Goal: Find specific page/section: Find specific page/section

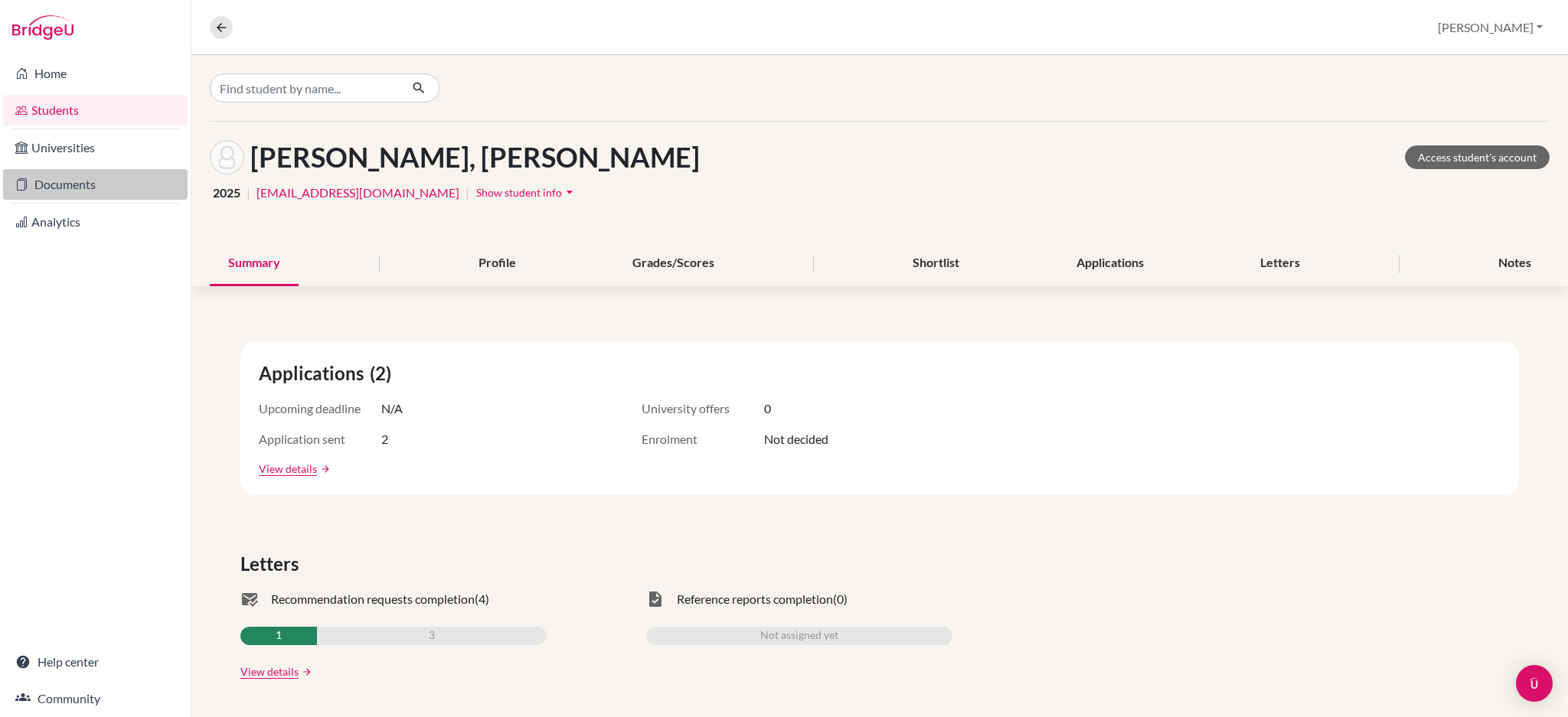
click at [82, 191] on link "Documents" at bounding box center [95, 184] width 184 height 31
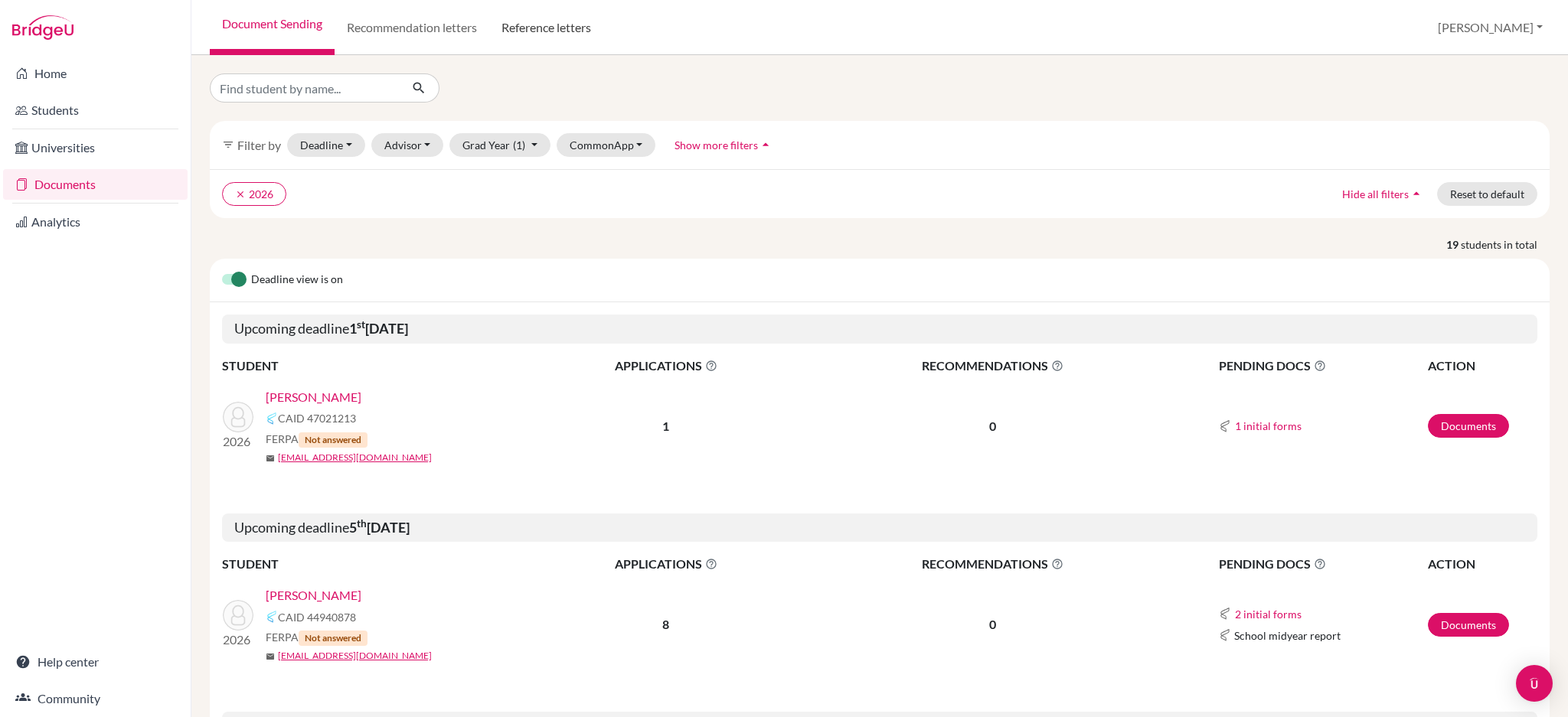
click at [564, 34] on link "Reference letters" at bounding box center [546, 27] width 114 height 55
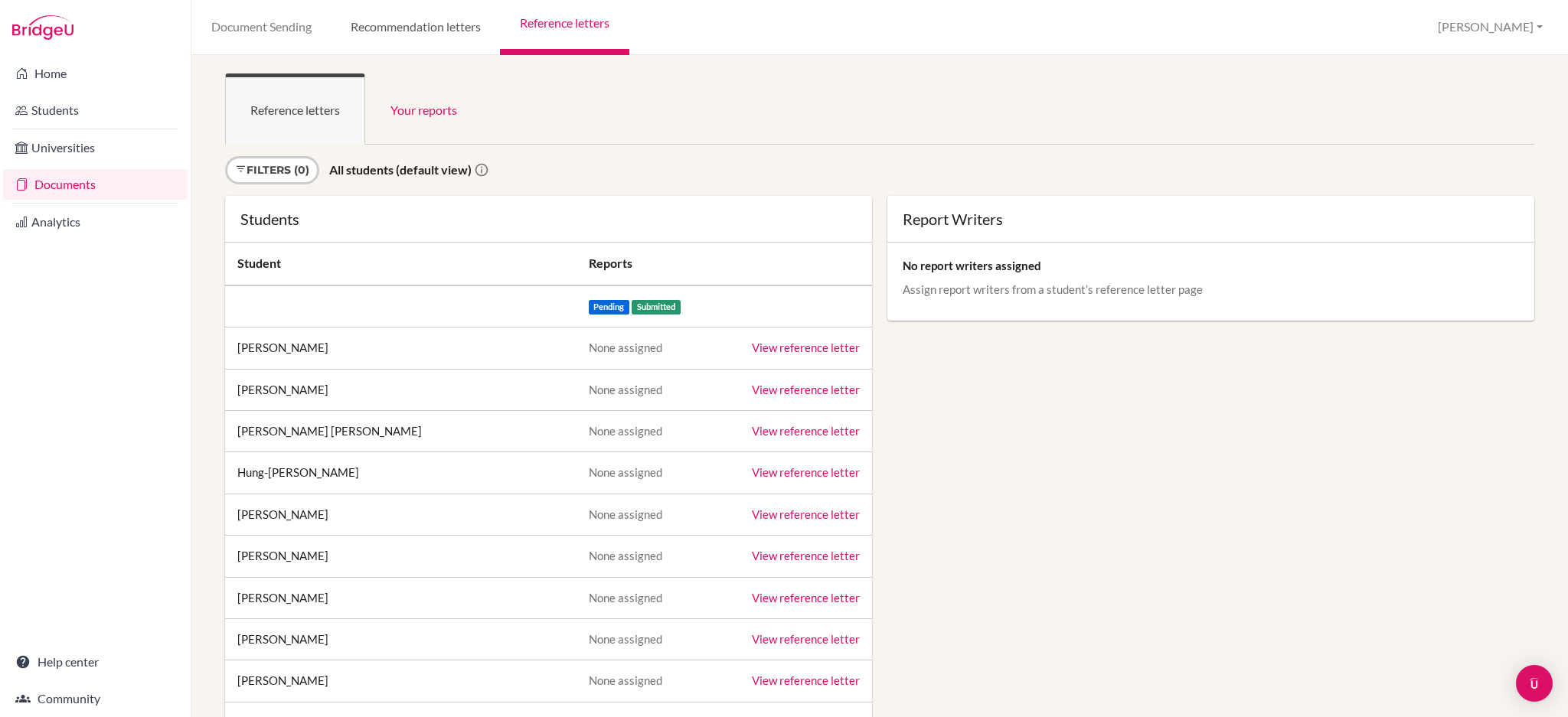
click at [401, 33] on link "Recommendation letters" at bounding box center [415, 27] width 169 height 55
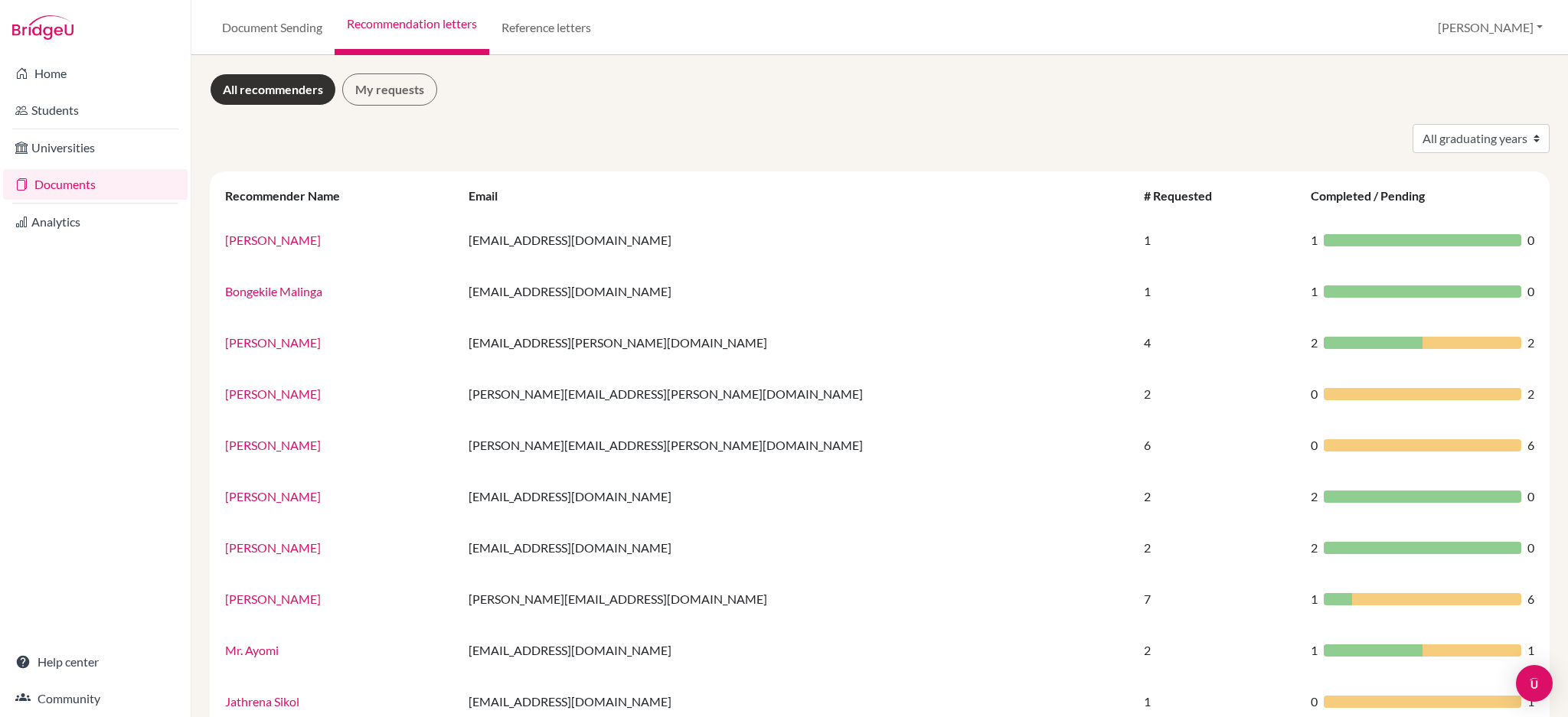
click at [89, 179] on link "Documents" at bounding box center [95, 184] width 184 height 31
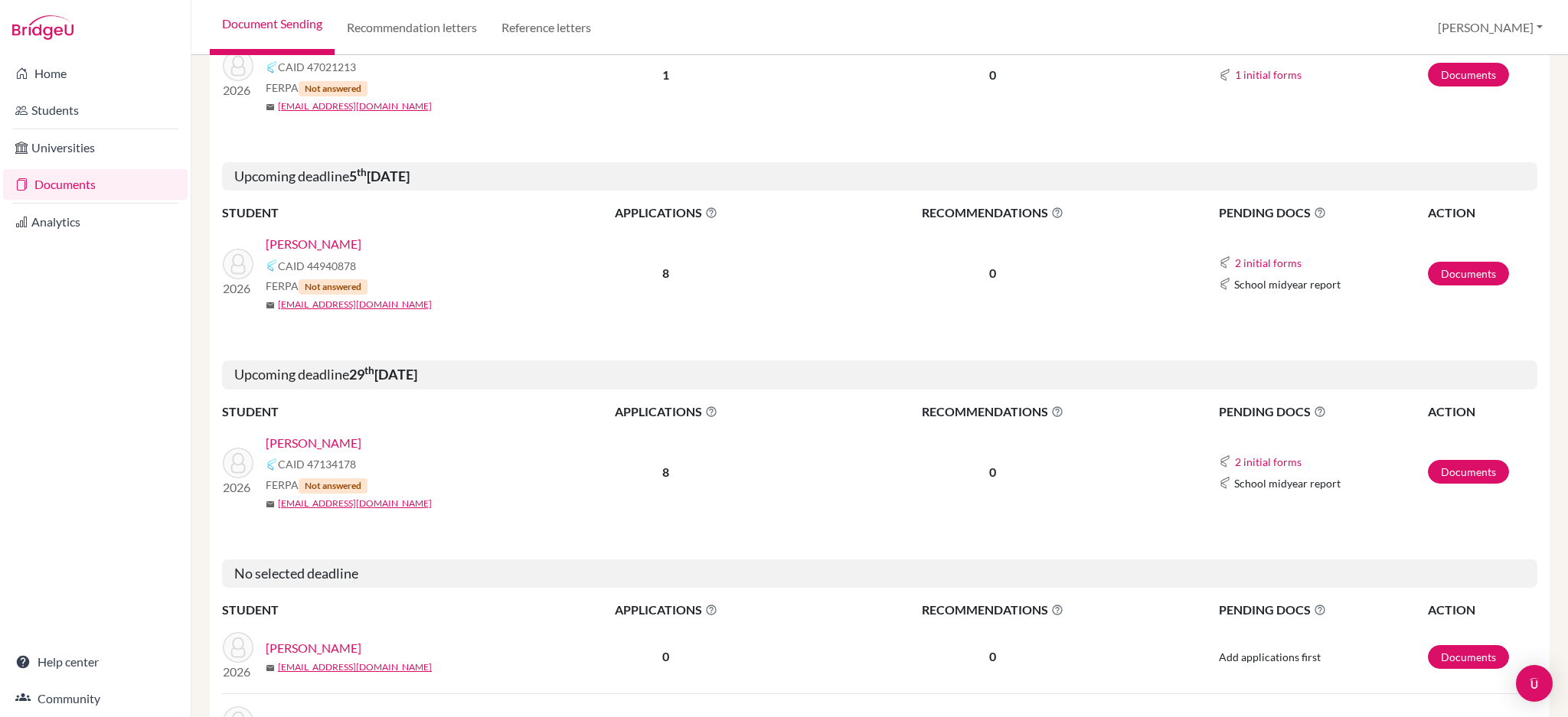
scroll to position [203, 0]
